Goal: Task Accomplishment & Management: Manage account settings

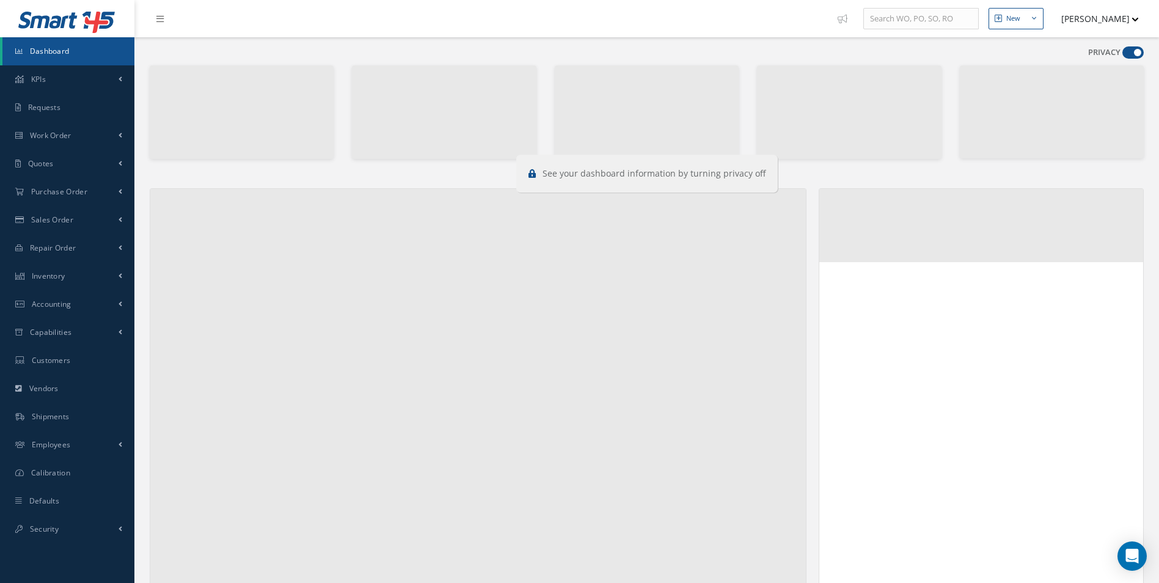
click at [1136, 52] on span at bounding box center [1132, 52] width 21 height 12
click at [1122, 55] on input "checkbox" at bounding box center [1122, 55] width 0 height 0
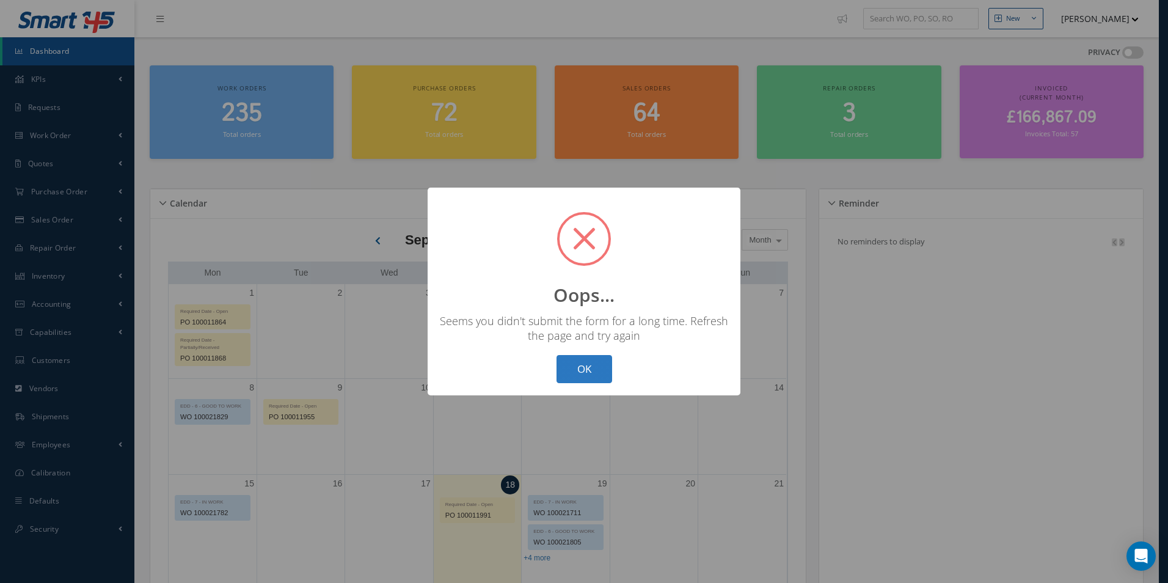
click at [588, 366] on button "OK" at bounding box center [584, 369] width 56 height 29
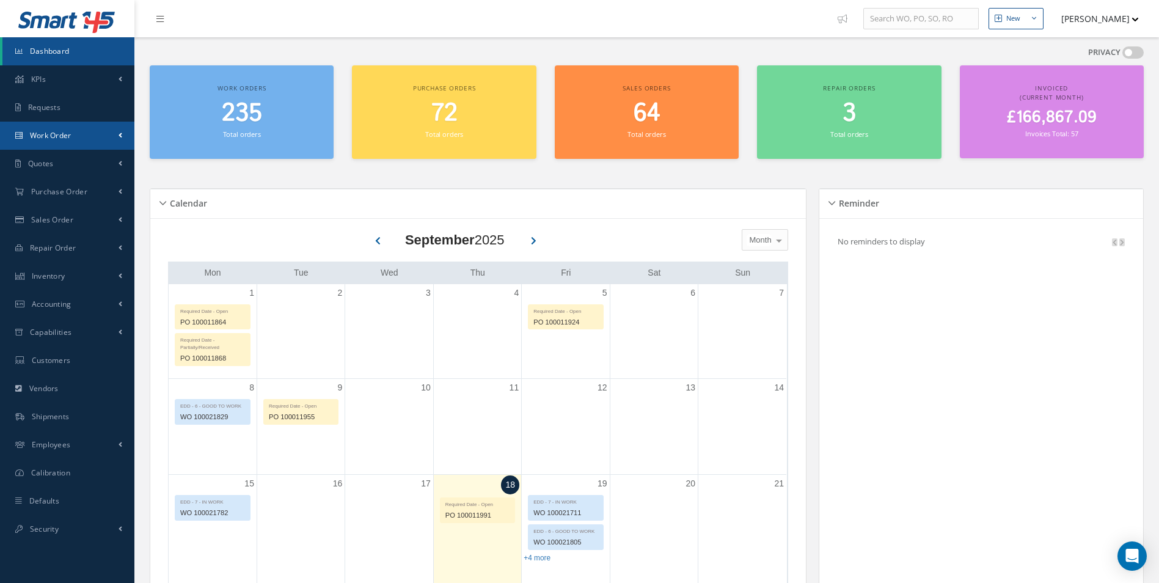
click at [87, 133] on link "Work Order" at bounding box center [67, 136] width 134 height 28
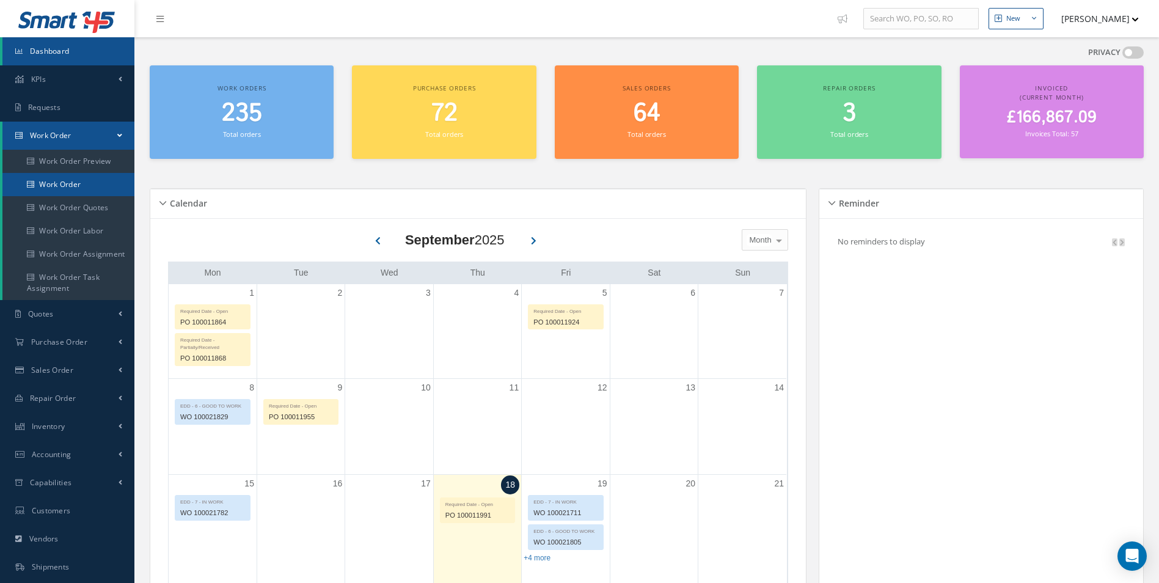
click at [67, 176] on link "Work Order" at bounding box center [68, 184] width 132 height 23
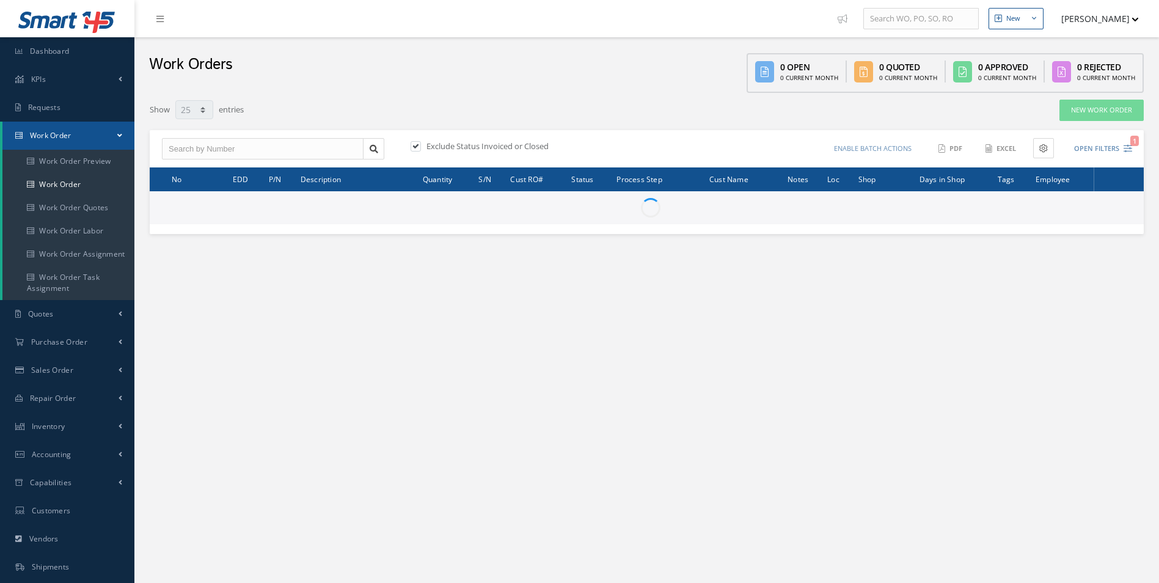
select select "25"
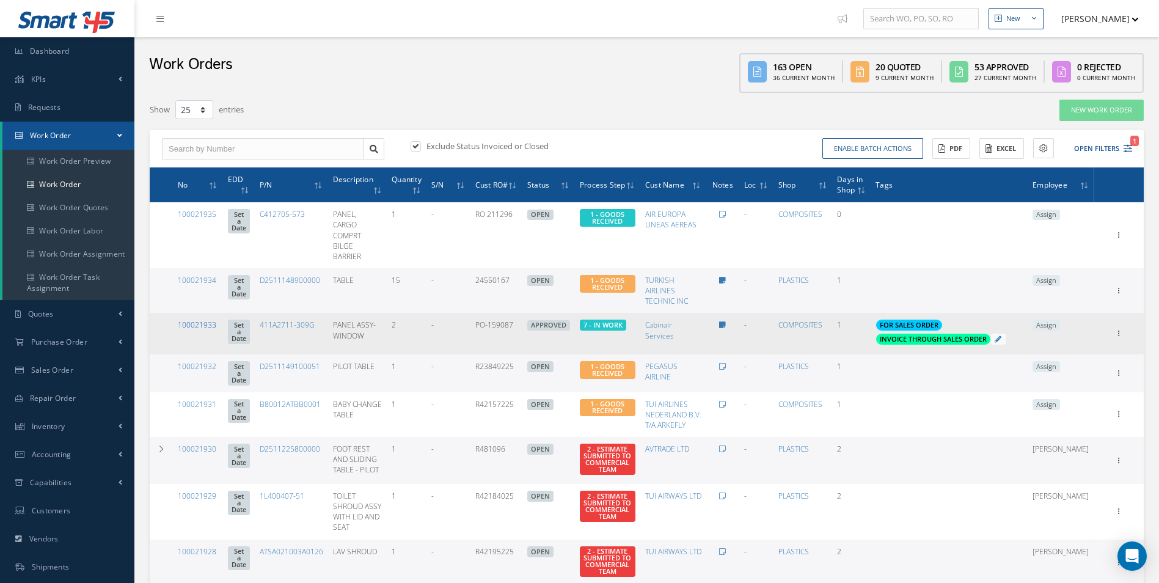
click at [196, 319] on link "100021933" at bounding box center [197, 324] width 38 height 10
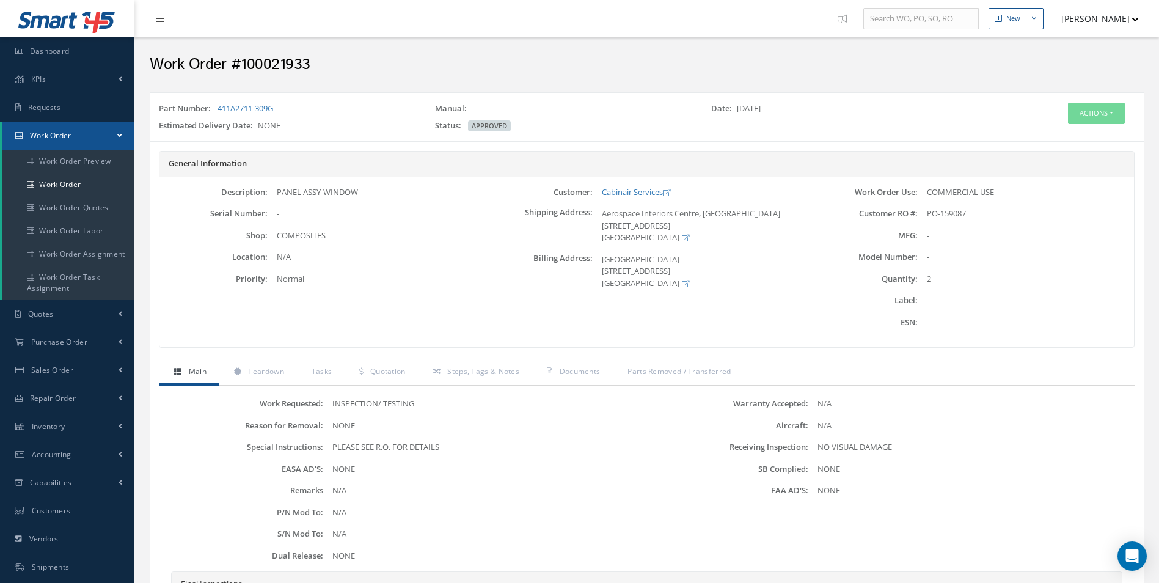
click at [1107, 102] on div "Part Number: 411A2711-309G Manual: Date: [DATE] Estimated Delivery Date: NONE S…" at bounding box center [647, 117] width 994 height 38
click at [1104, 112] on button "Actions" at bounding box center [1096, 113] width 57 height 21
click at [1056, 139] on link "Edit" at bounding box center [1077, 136] width 98 height 16
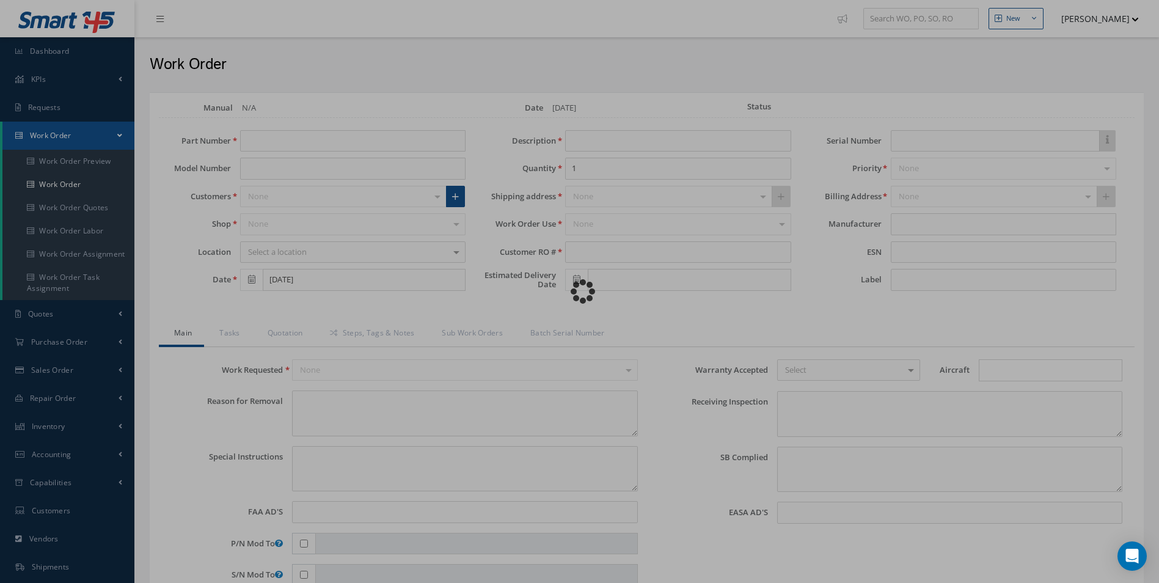
type input "411A2711-309G"
type input "[DATE]"
type input "PANEL ASSY-WINDOW"
type input "2"
type input "PO-159087"
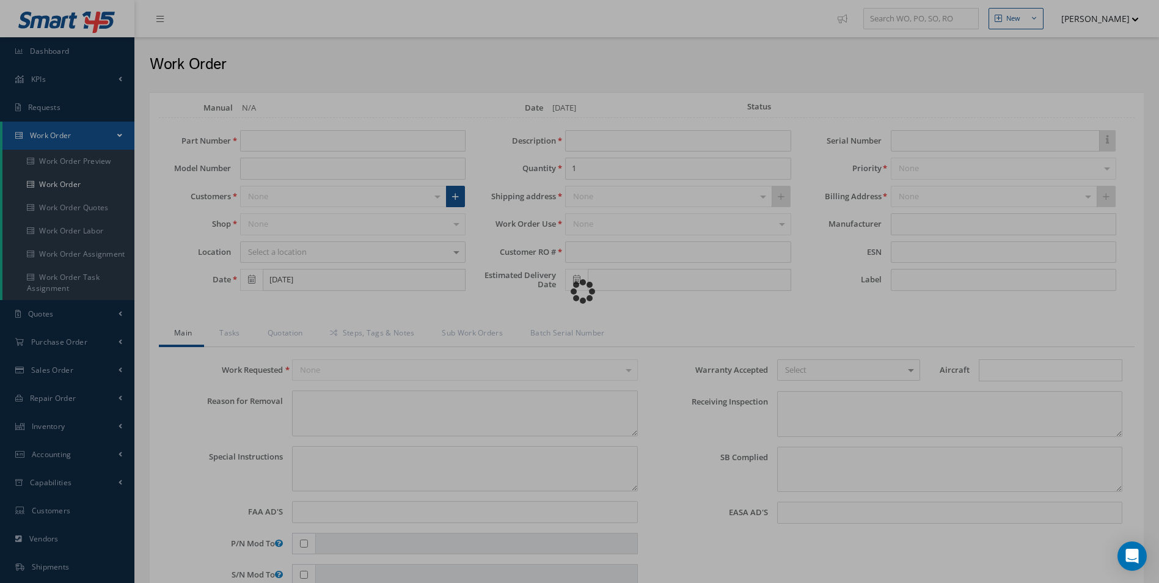
type textarea "NONE"
type textarea "PLEASE SEE R.O. FOR DETAILS"
type input "NONE"
type textarea "NO VISUAL DAMAGE"
type textarea "NONE"
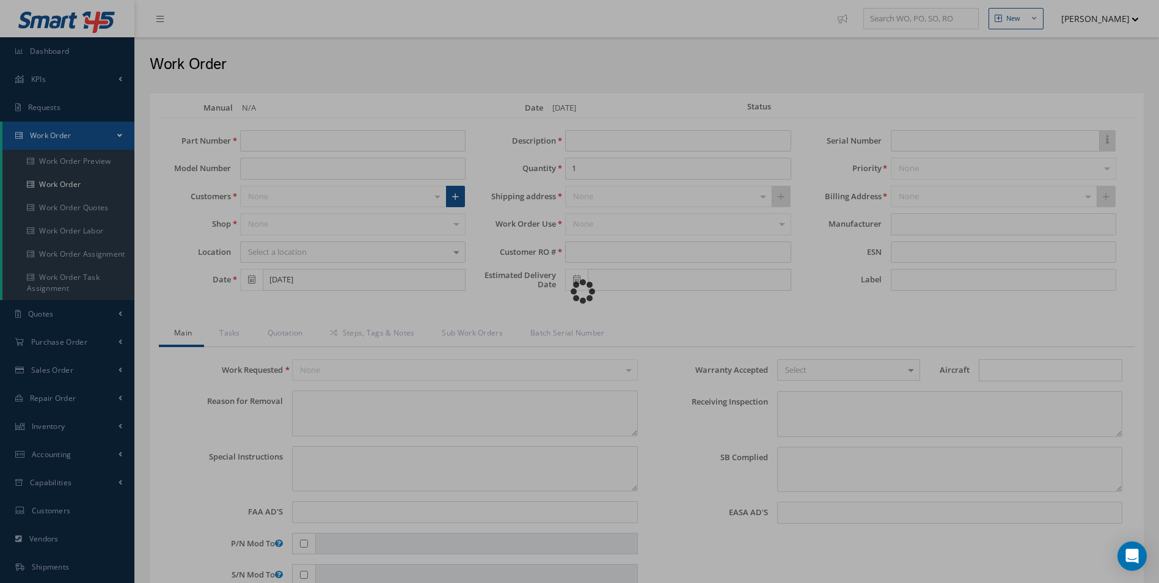
type input "NONE"
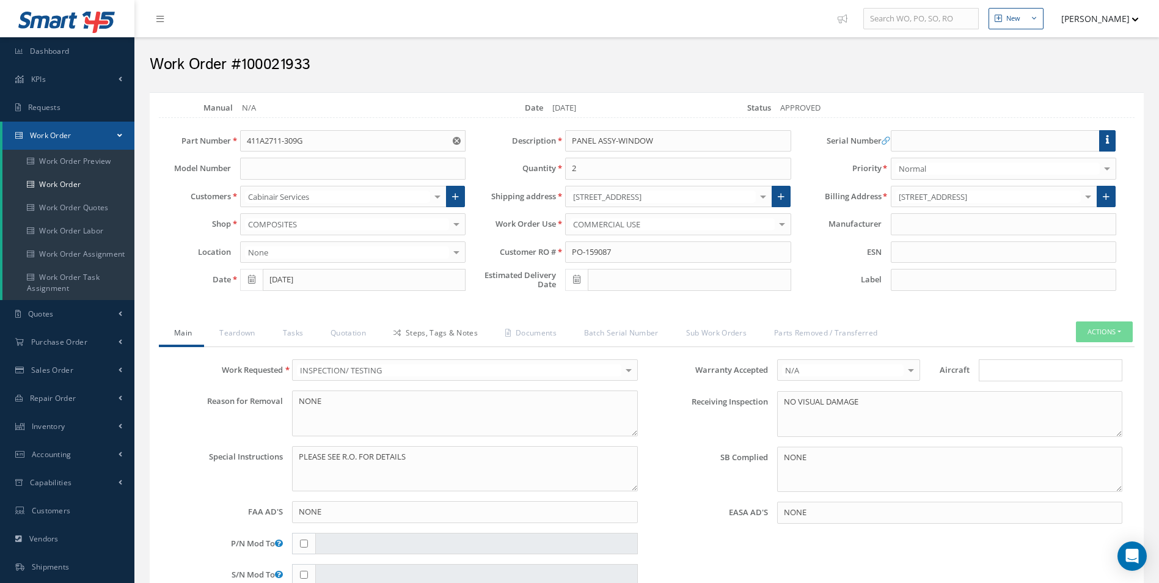
click at [435, 339] on link "Steps, Tags & Notes" at bounding box center [434, 334] width 112 height 26
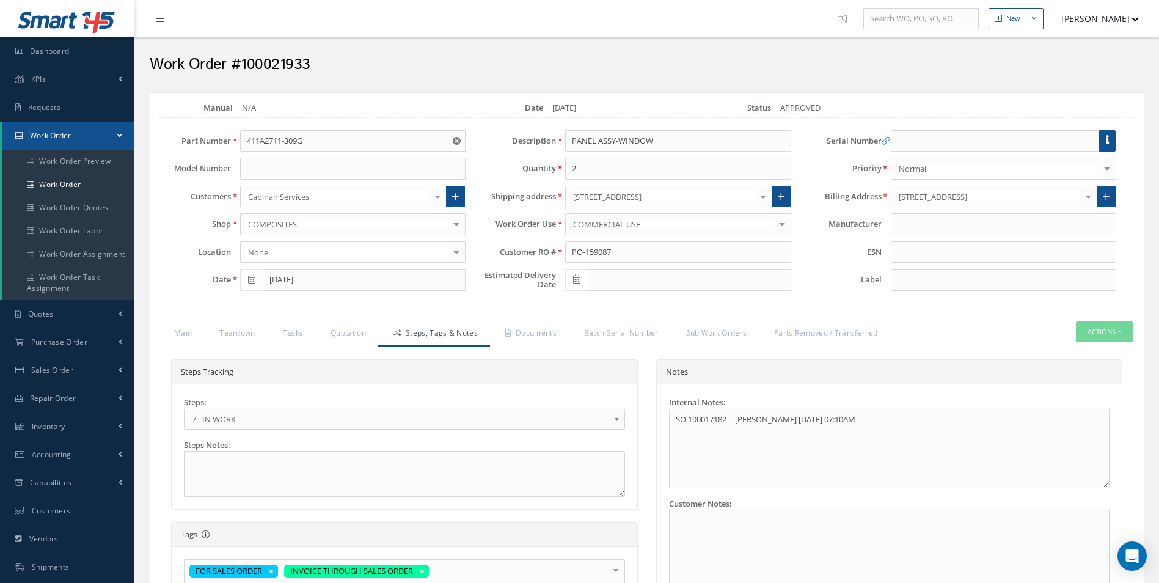
click at [261, 417] on span "7 - IN WORK" at bounding box center [400, 419] width 417 height 15
click at [527, 330] on link "Documents" at bounding box center [529, 334] width 79 height 26
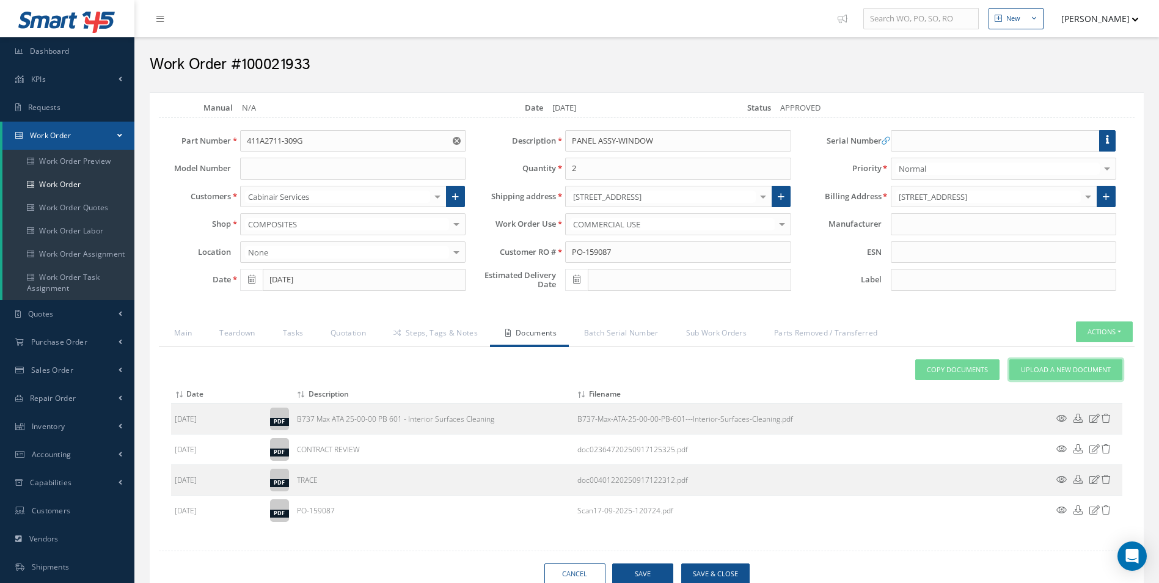
click at [1047, 362] on link "Upload a New Document" at bounding box center [1065, 369] width 113 height 21
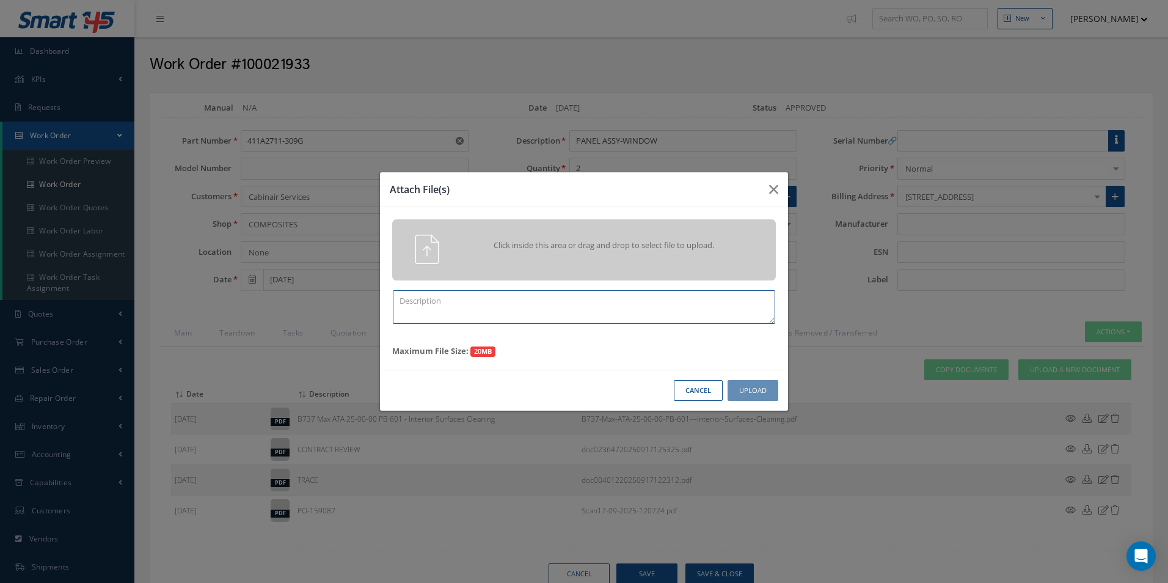
click at [478, 321] on textarea at bounding box center [584, 307] width 382 height 34
drag, startPoint x: 475, startPoint y: 313, endPoint x: 337, endPoint y: 289, distance: 139.6
click at [337, 289] on div "Attach File(s) Click inside this area or drag and drop to select file to upload…" at bounding box center [584, 291] width 1168 height 583
type textarea "FINISH"
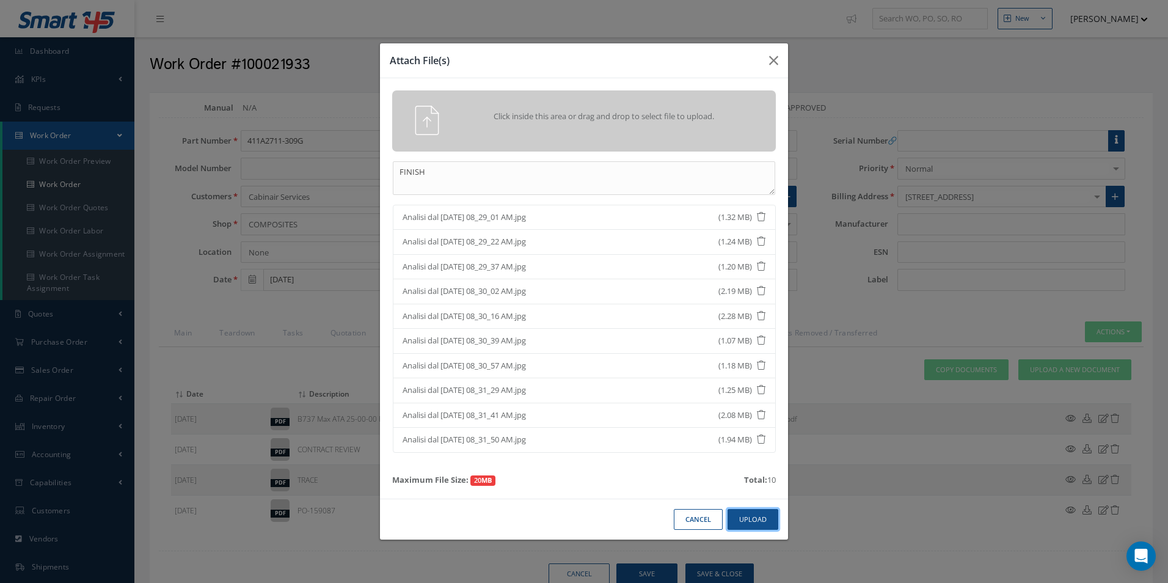
click at [762, 517] on button "Upload" at bounding box center [752, 519] width 51 height 21
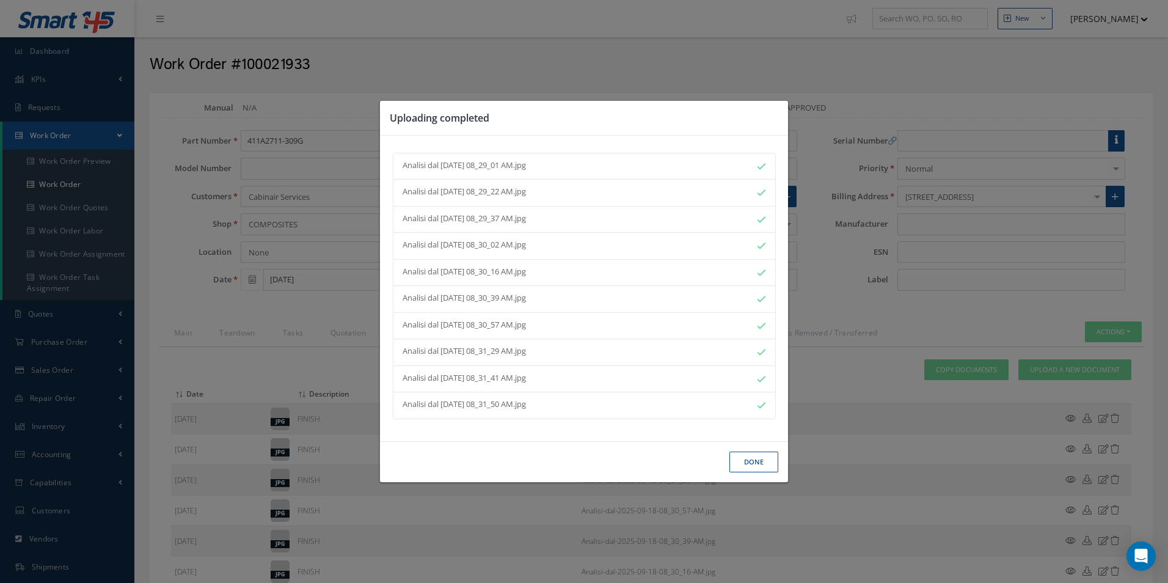
click at [750, 452] on button "Done" at bounding box center [753, 461] width 49 height 21
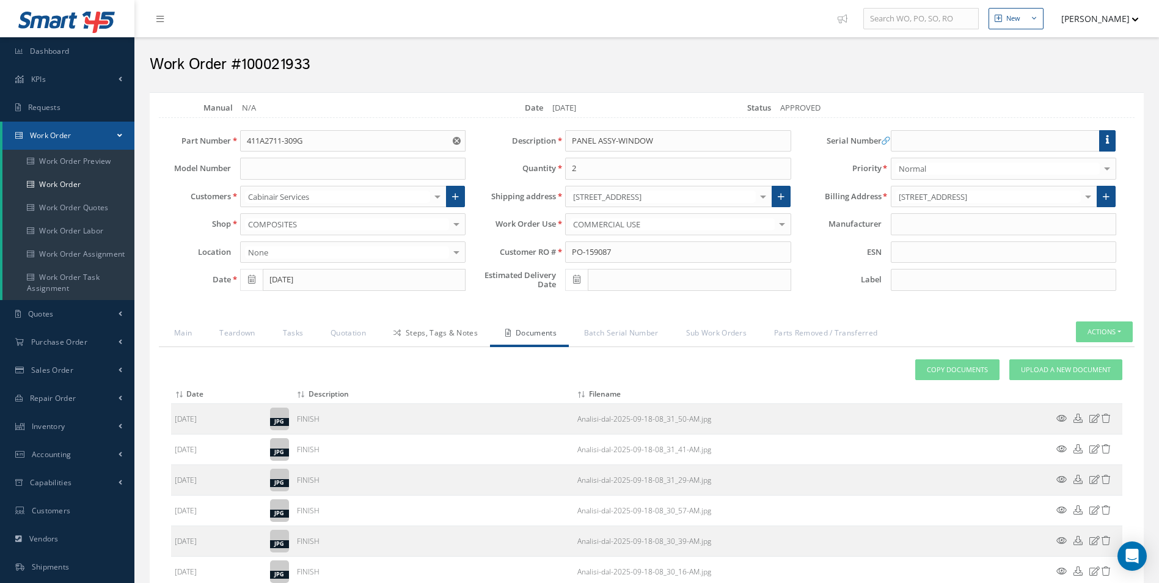
click at [445, 340] on link "Steps, Tags & Notes" at bounding box center [434, 334] width 112 height 26
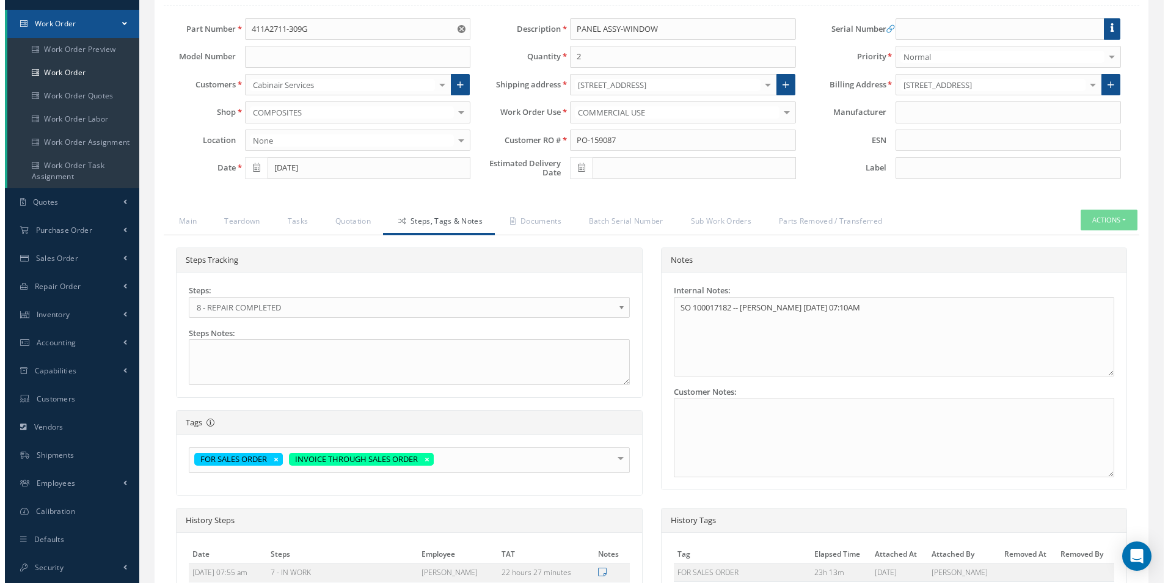
scroll to position [300, 0]
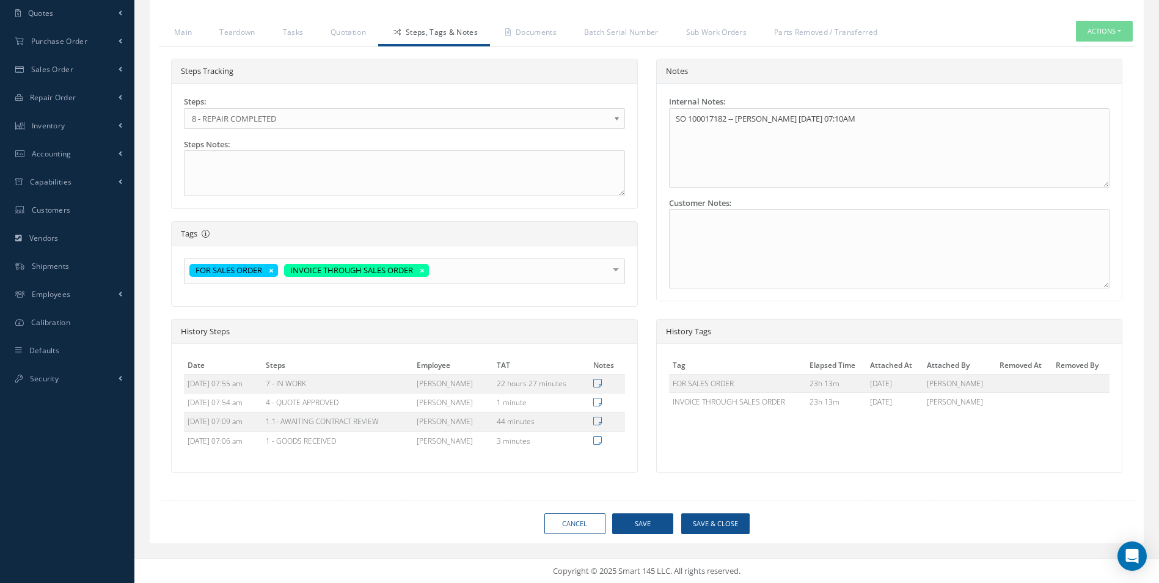
click at [754, 529] on div "Cancel Save Save & Close" at bounding box center [647, 523] width 994 height 21
click at [733, 526] on button "Save & Close" at bounding box center [715, 523] width 68 height 21
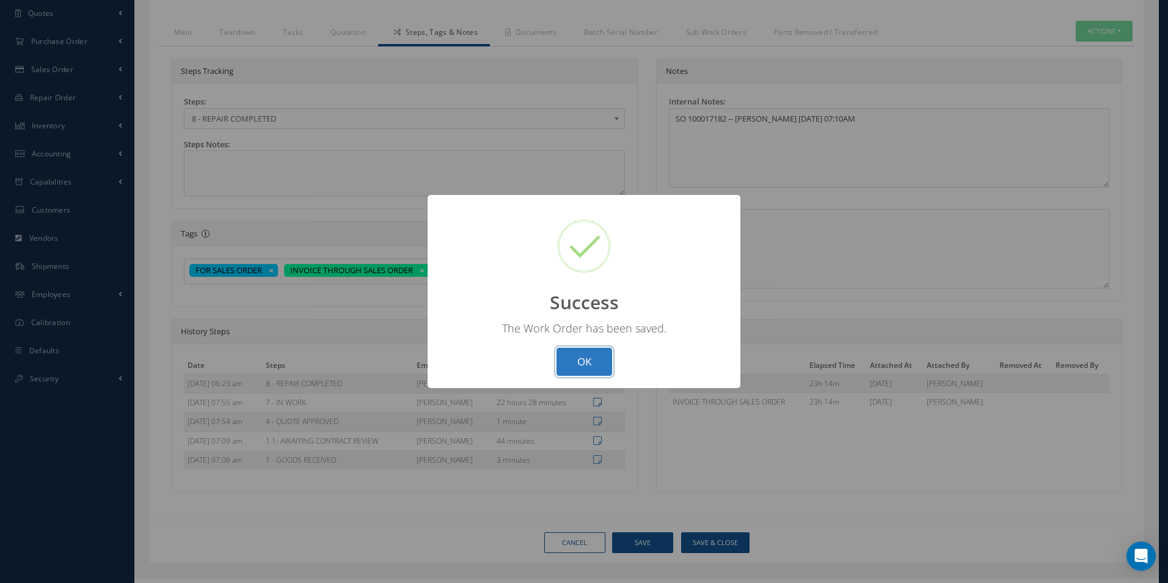
click at [597, 368] on button "OK" at bounding box center [584, 361] width 56 height 29
select select "25"
